Goal: Transaction & Acquisition: Purchase product/service

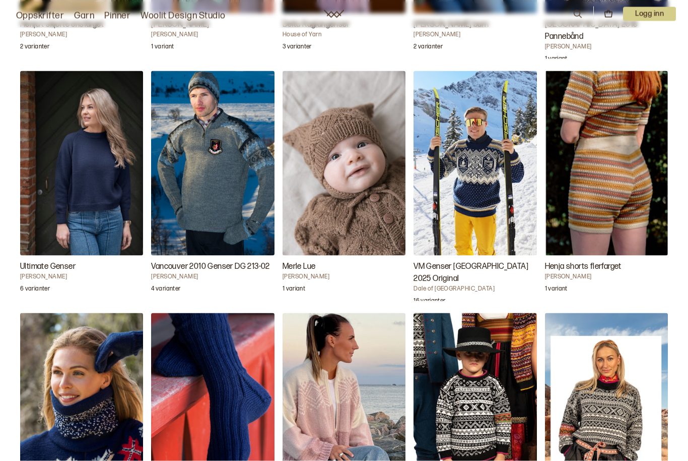
scroll to position [1654, 0]
click at [96, 203] on img "Ultimate Genser" at bounding box center [81, 163] width 123 height 185
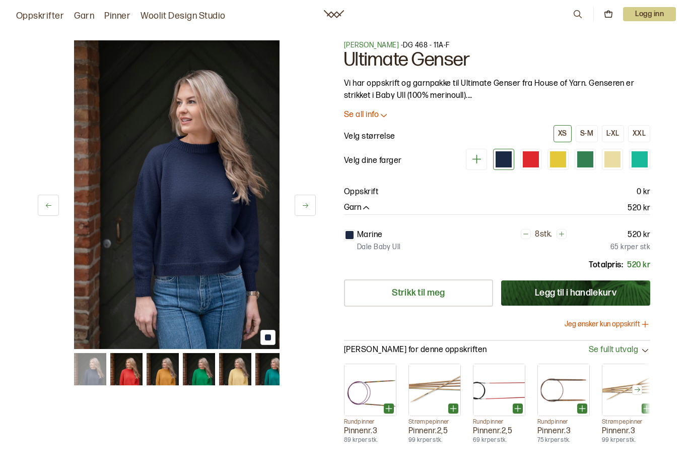
click at [270, 333] on div at bounding box center [268, 337] width 15 height 15
click at [85, 376] on img at bounding box center [90, 369] width 32 height 32
click at [132, 375] on img at bounding box center [126, 369] width 32 height 32
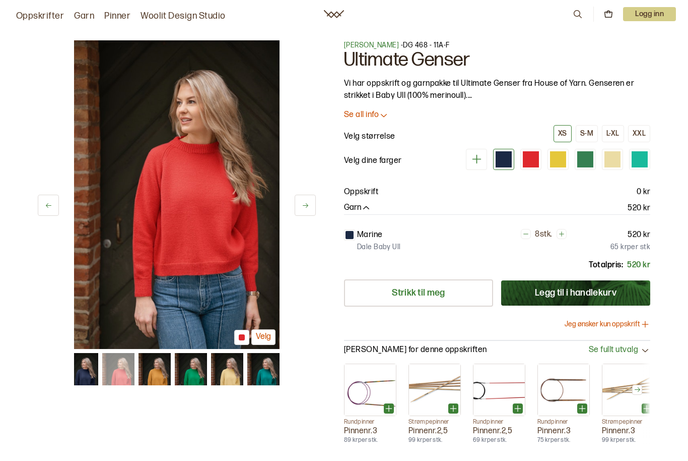
click at [160, 372] on img at bounding box center [155, 369] width 32 height 32
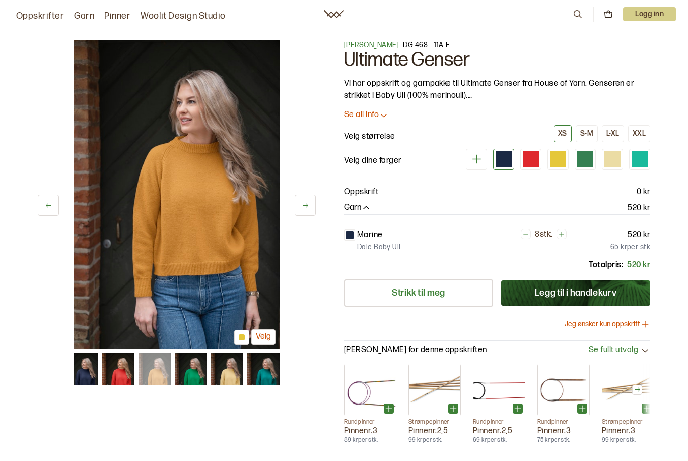
click at [193, 369] on img at bounding box center [191, 369] width 32 height 32
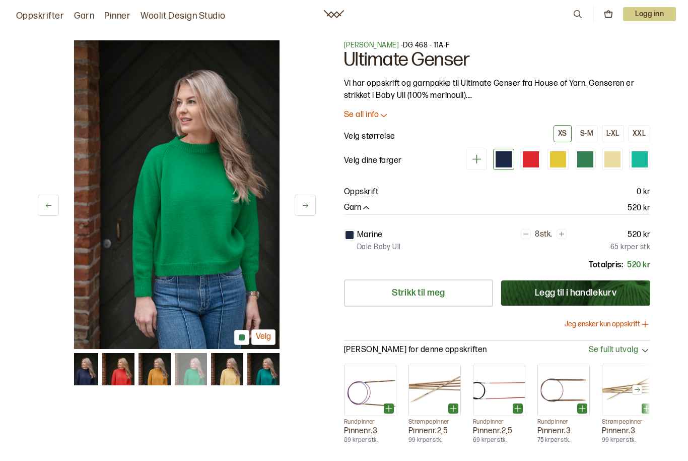
click at [229, 374] on img at bounding box center [227, 369] width 32 height 32
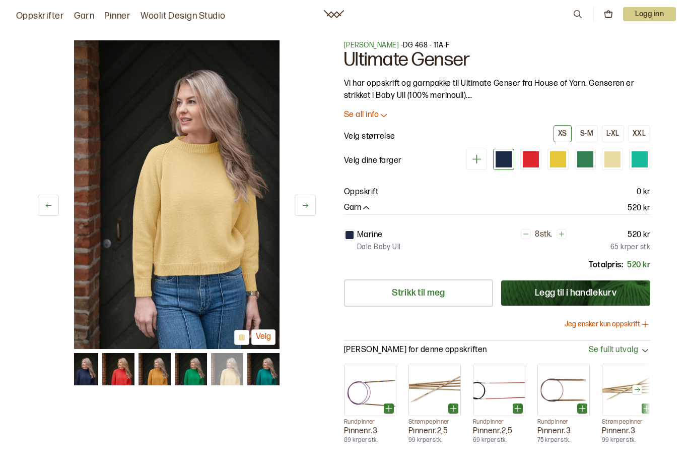
click at [260, 371] on img at bounding box center [263, 369] width 32 height 32
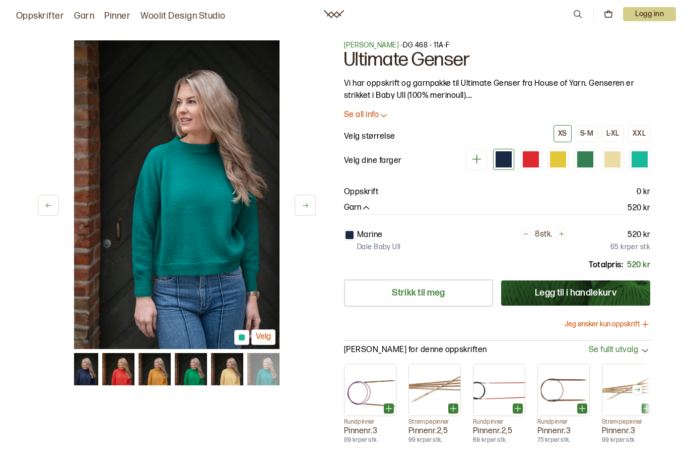
click at [83, 372] on img at bounding box center [82, 369] width 32 height 32
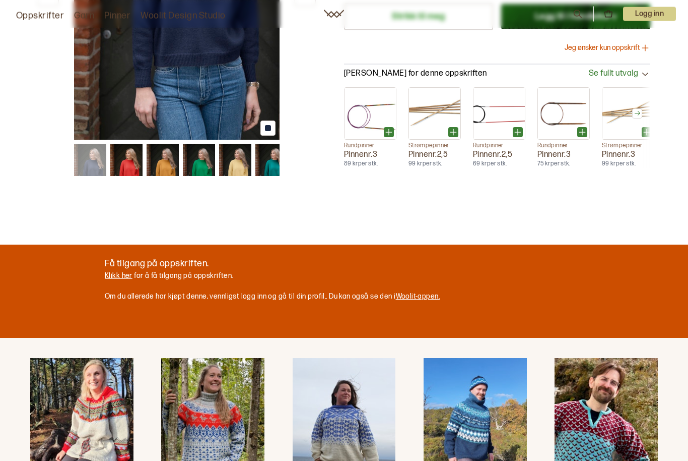
scroll to position [277, 0]
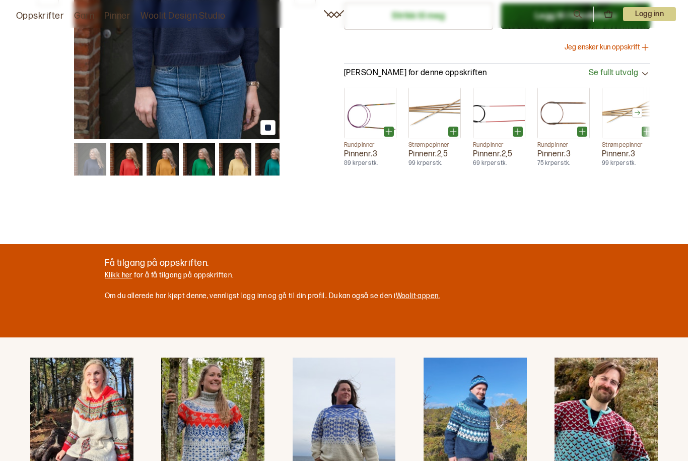
click at [124, 274] on link "Klikk her" at bounding box center [119, 275] width 28 height 9
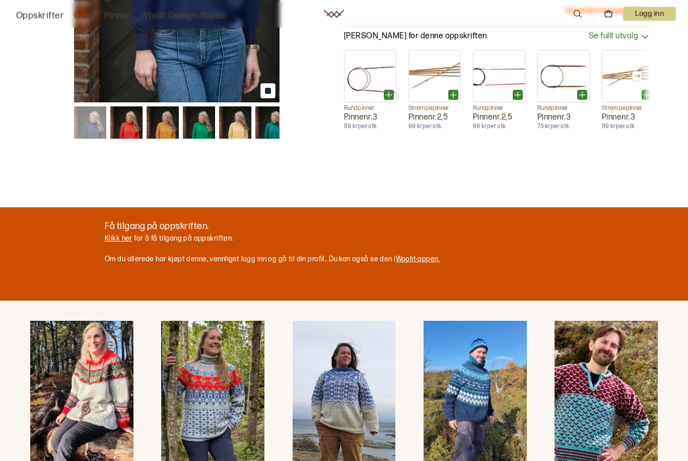
scroll to position [313, 0]
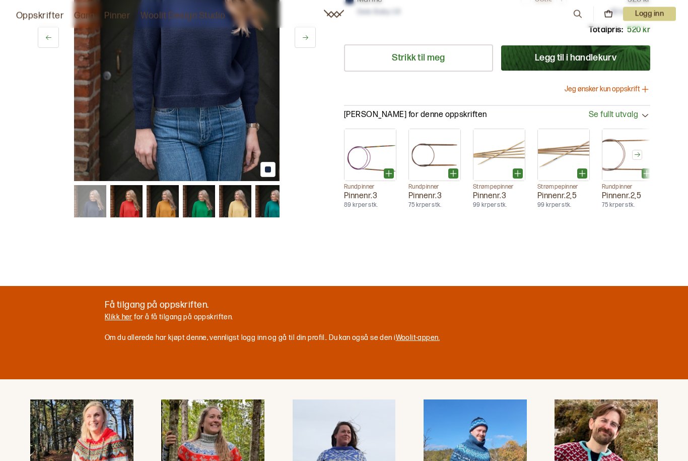
scroll to position [215, 0]
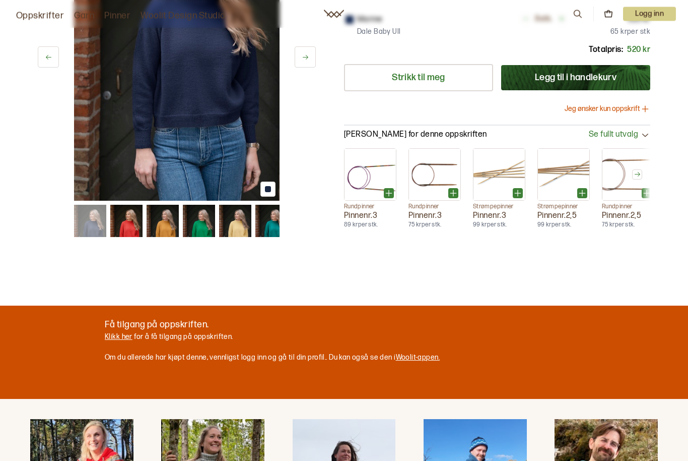
click at [627, 105] on button "Jeg ønsker kun oppskrift" at bounding box center [608, 109] width 86 height 10
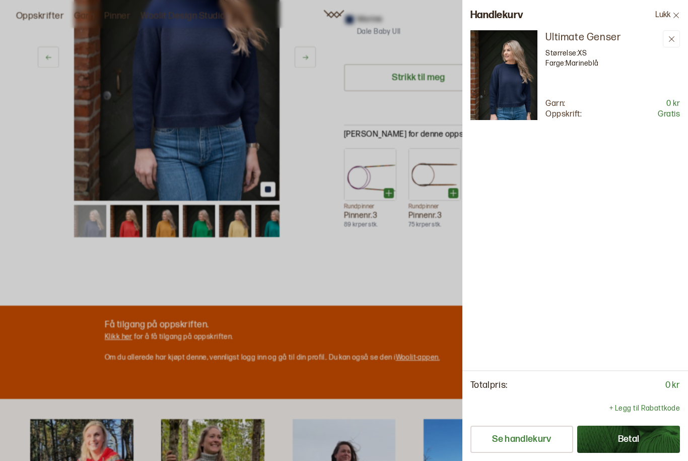
click at [377, 271] on div at bounding box center [344, 230] width 688 height 461
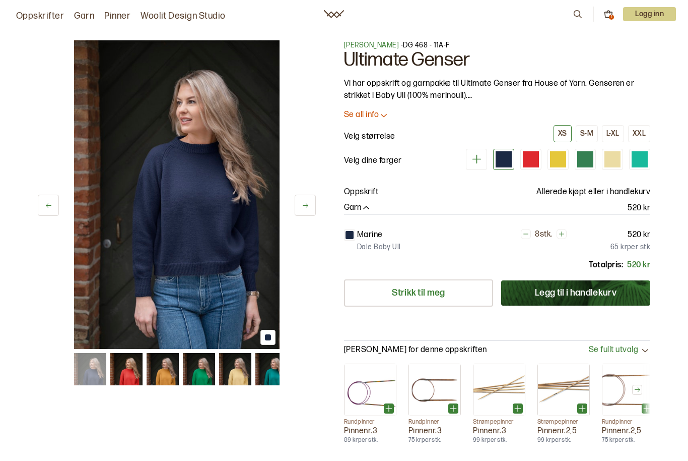
click at [615, 130] on div "L-XL" at bounding box center [613, 133] width 13 height 9
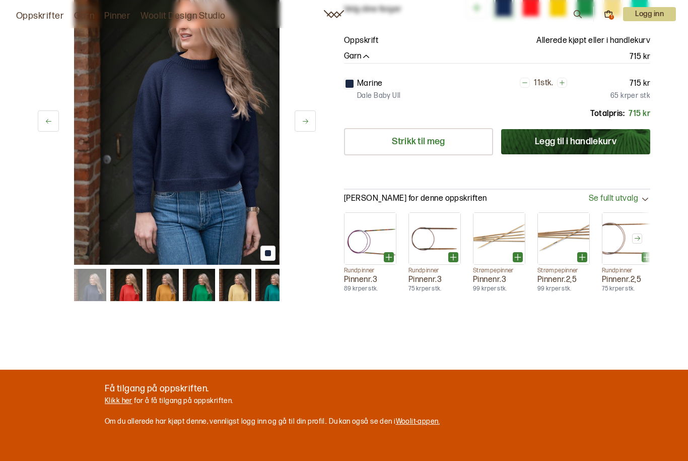
scroll to position [183, 0]
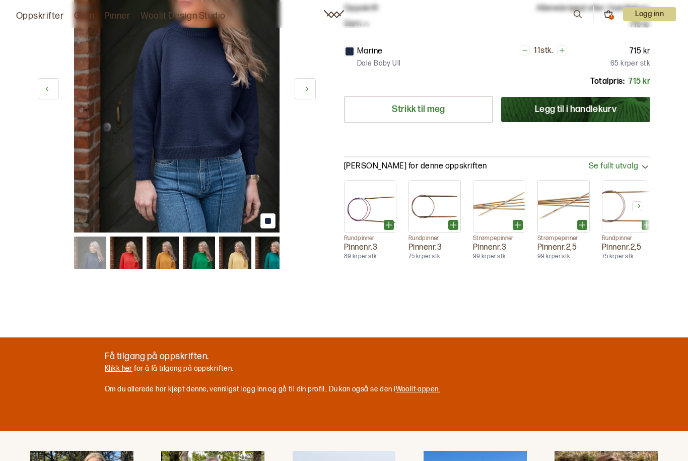
click at [119, 370] on link "Klikk her" at bounding box center [119, 368] width 28 height 9
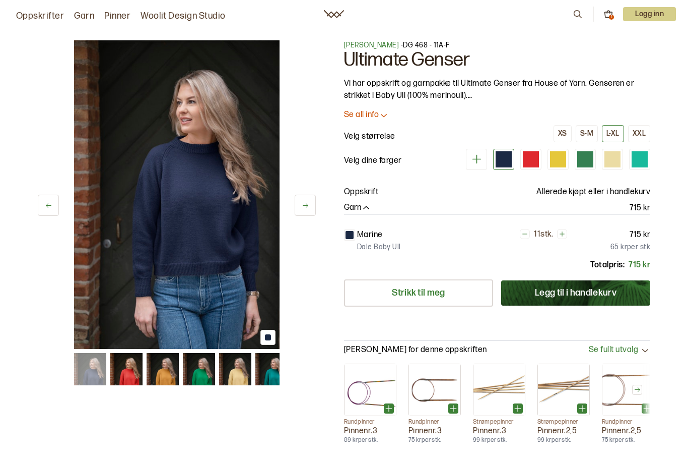
click at [208, 181] on img at bounding box center [177, 194] width 206 height 308
click at [305, 200] on button at bounding box center [305, 205] width 21 height 21
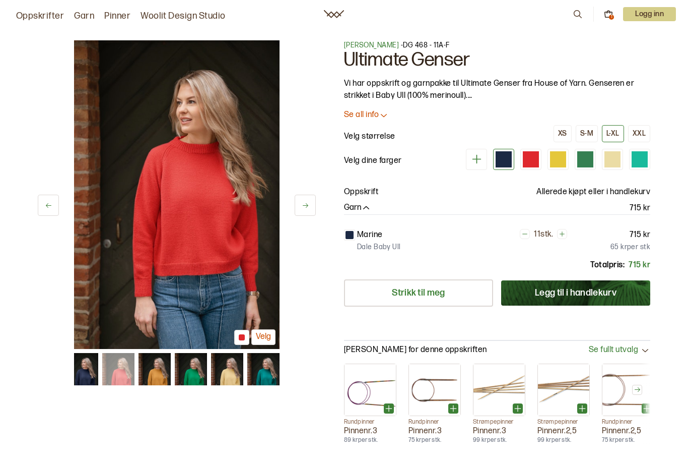
click at [45, 195] on button at bounding box center [48, 205] width 21 height 21
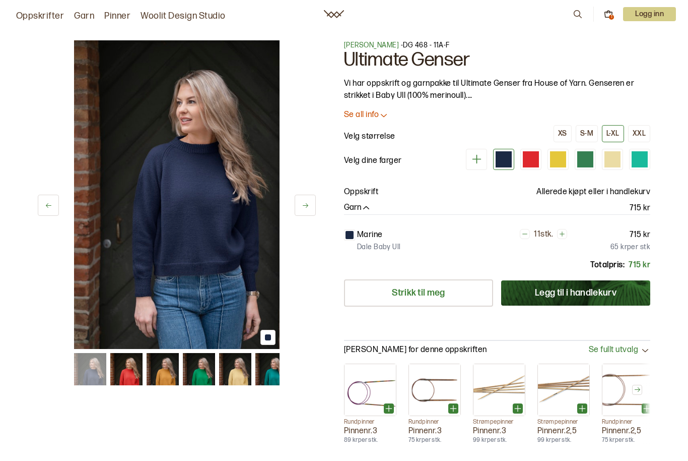
scroll to position [310, 0]
